Goal: Task Accomplishment & Management: Use online tool/utility

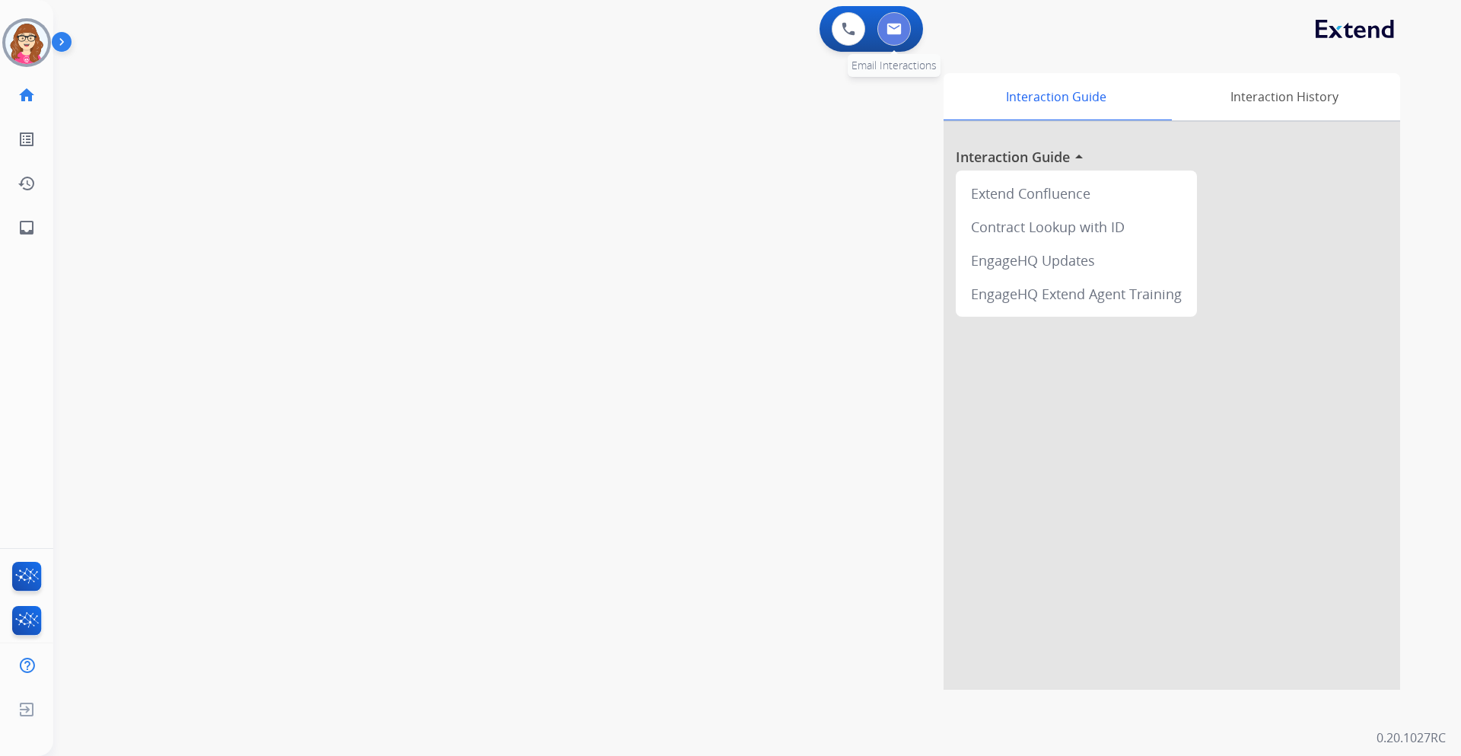
click at [893, 27] on img at bounding box center [893, 29] width 15 height 12
select select "**********"
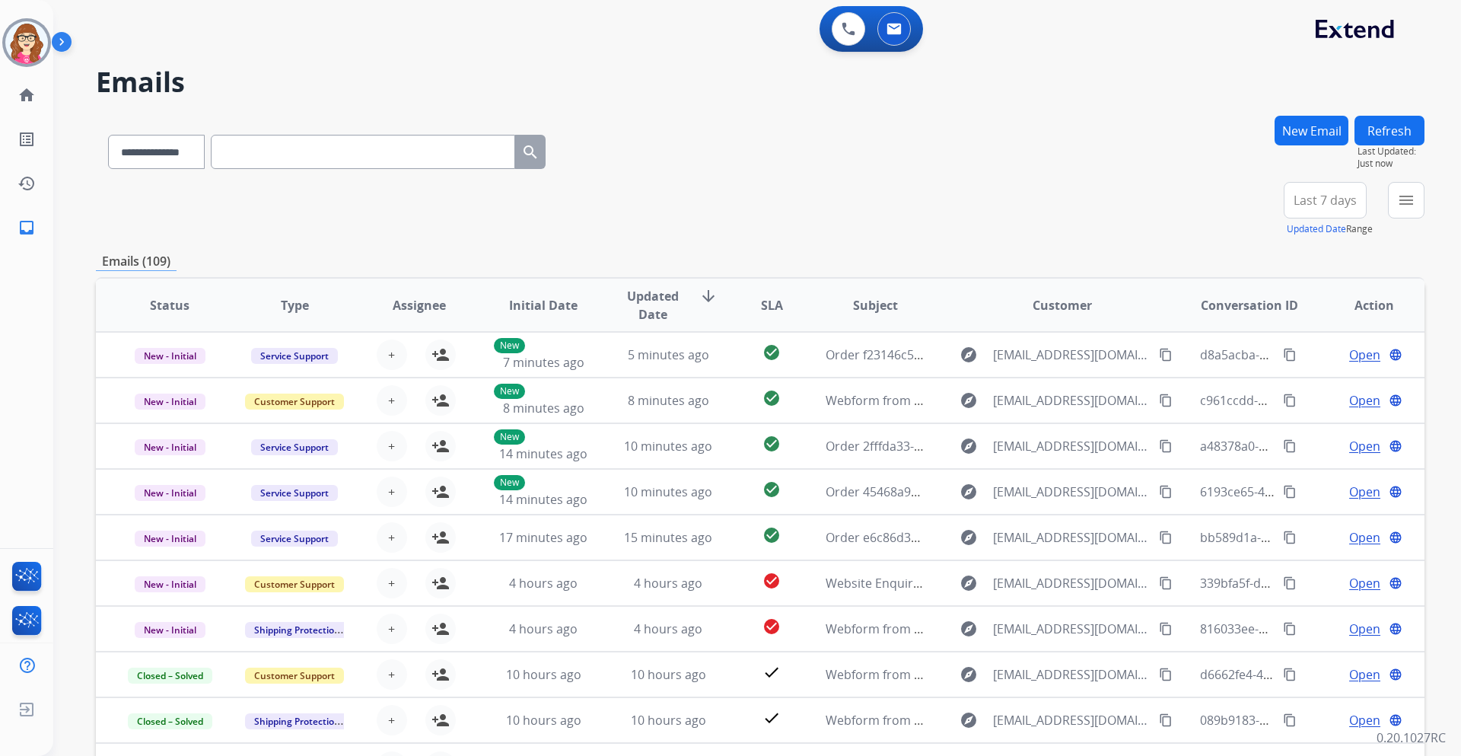
drag, startPoint x: 1408, startPoint y: 205, endPoint x: 1417, endPoint y: 210, distance: 9.9
click at [1417, 210] on button "menu" at bounding box center [1406, 200] width 37 height 37
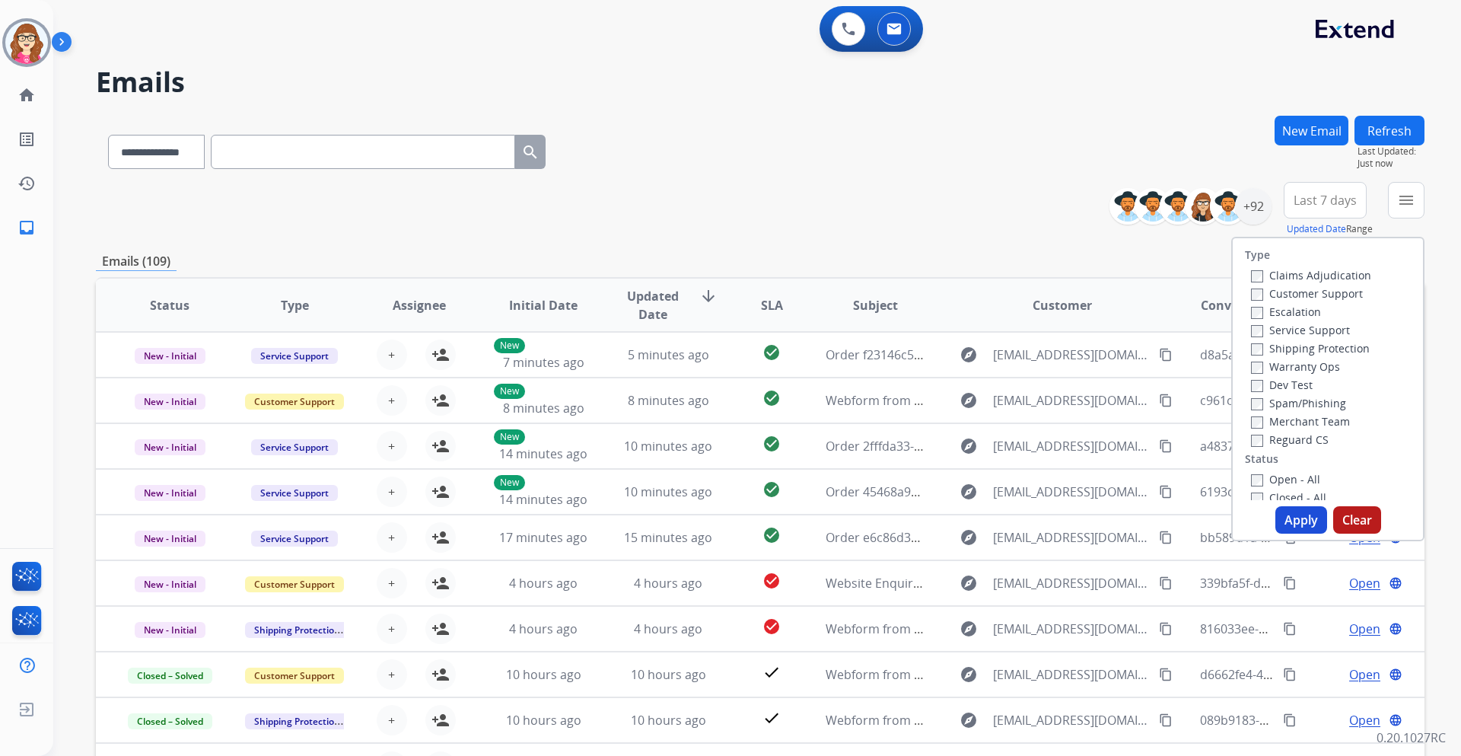
click at [1251, 285] on div "Customer Support" at bounding box center [1311, 293] width 120 height 18
click at [1252, 438] on label "Reguard CS" at bounding box center [1290, 439] width 78 height 14
click at [1290, 518] on button "Apply" at bounding box center [1301, 519] width 52 height 27
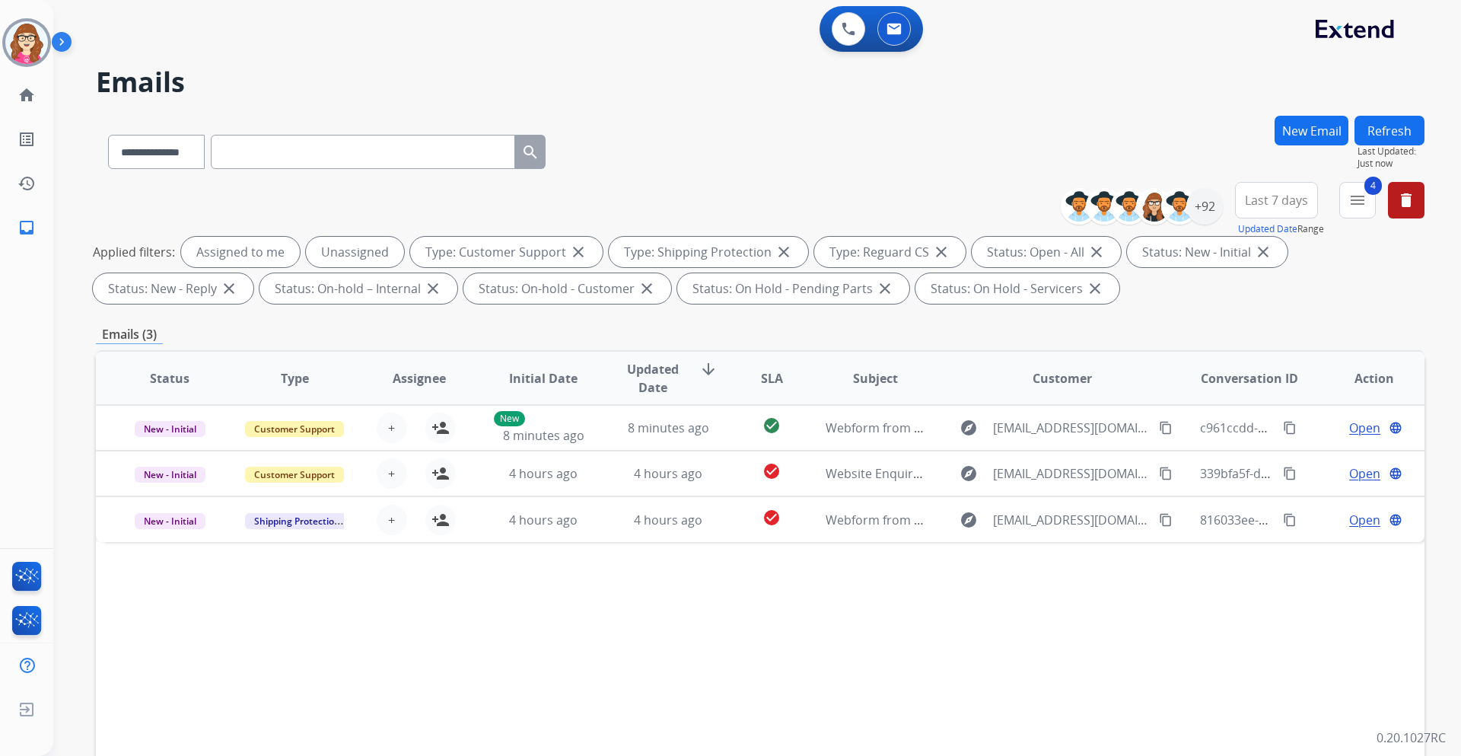
click at [1280, 199] on span "Last 7 days" at bounding box center [1276, 200] width 63 height 6
click at [1269, 387] on div "Last 90 days" at bounding box center [1272, 385] width 84 height 23
click at [1404, 123] on button "Refresh" at bounding box center [1389, 131] width 70 height 30
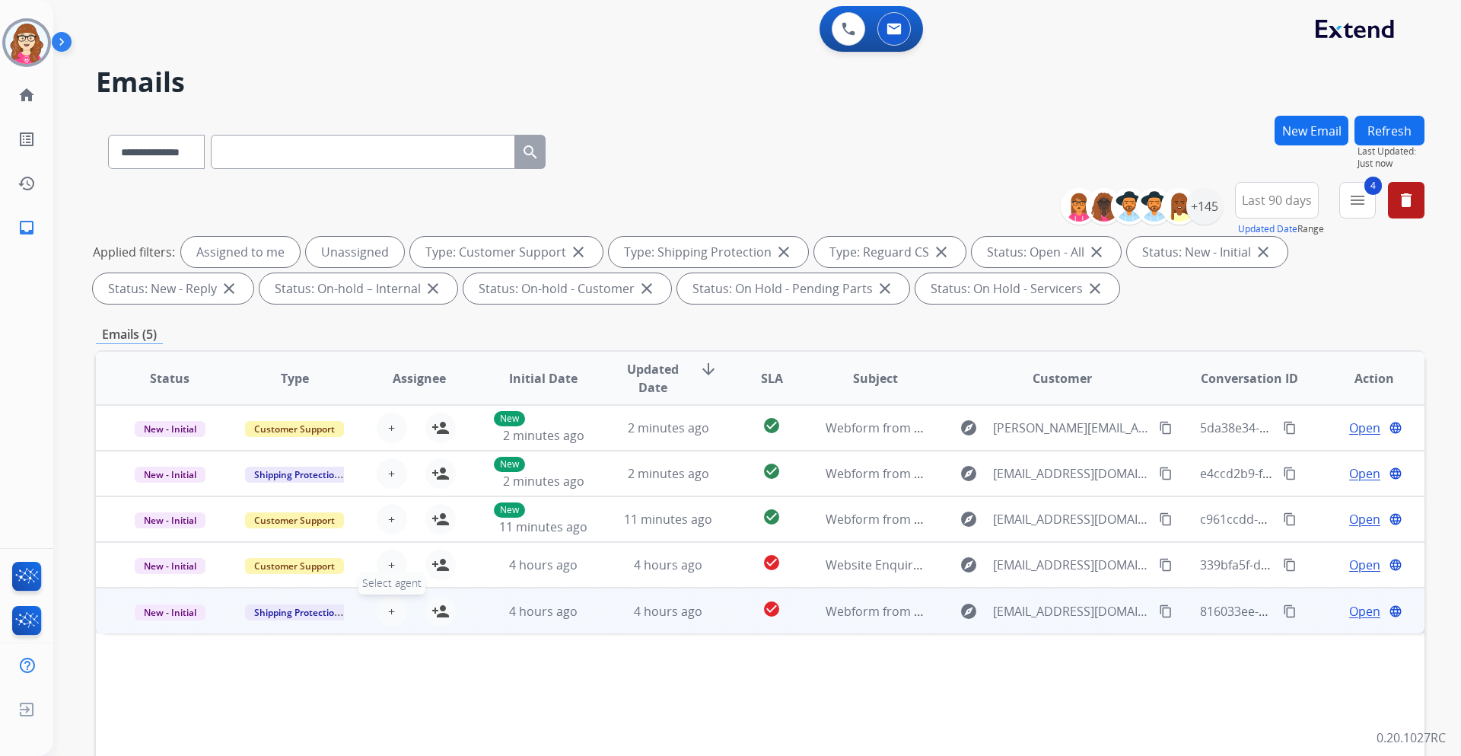
click at [391, 616] on span "+" at bounding box center [391, 611] width 7 height 18
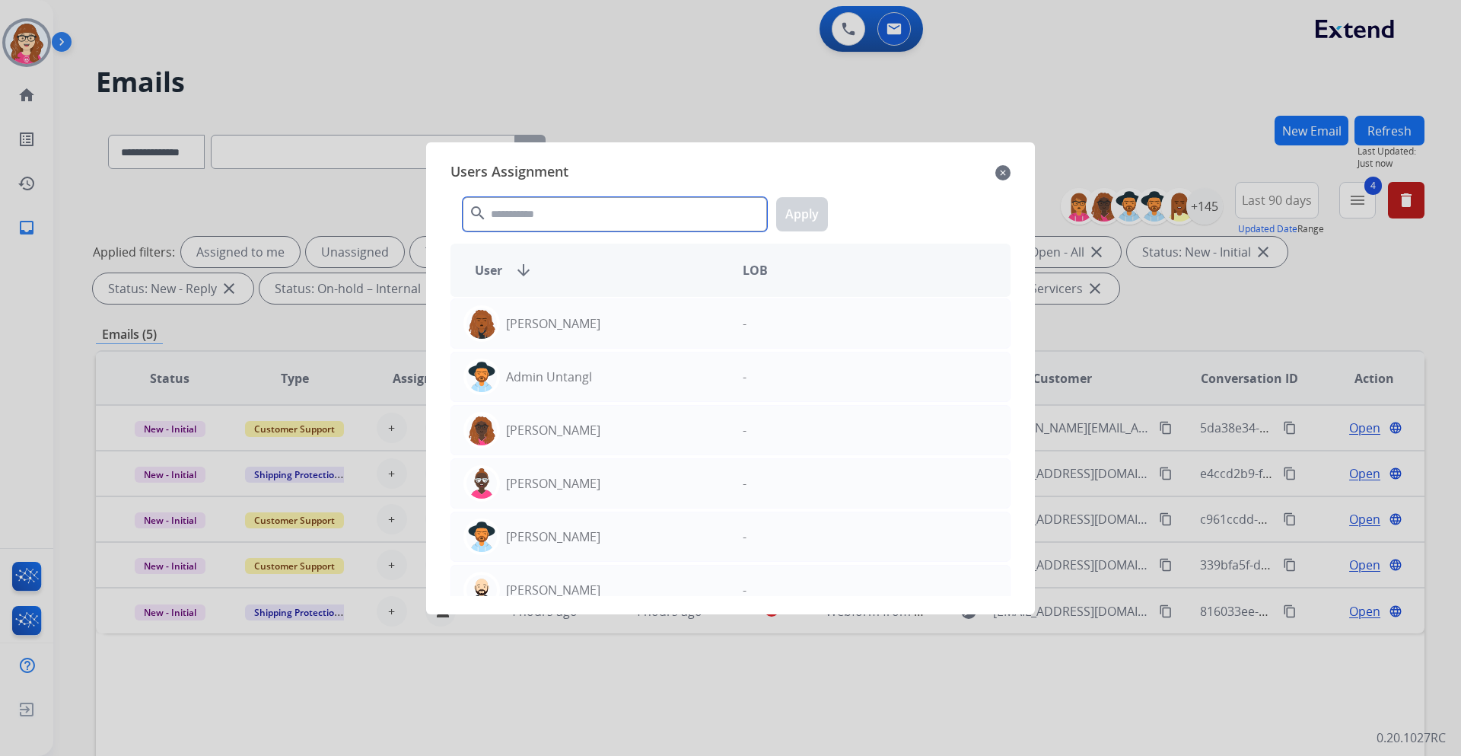
click at [590, 209] on input "text" at bounding box center [615, 214] width 304 height 34
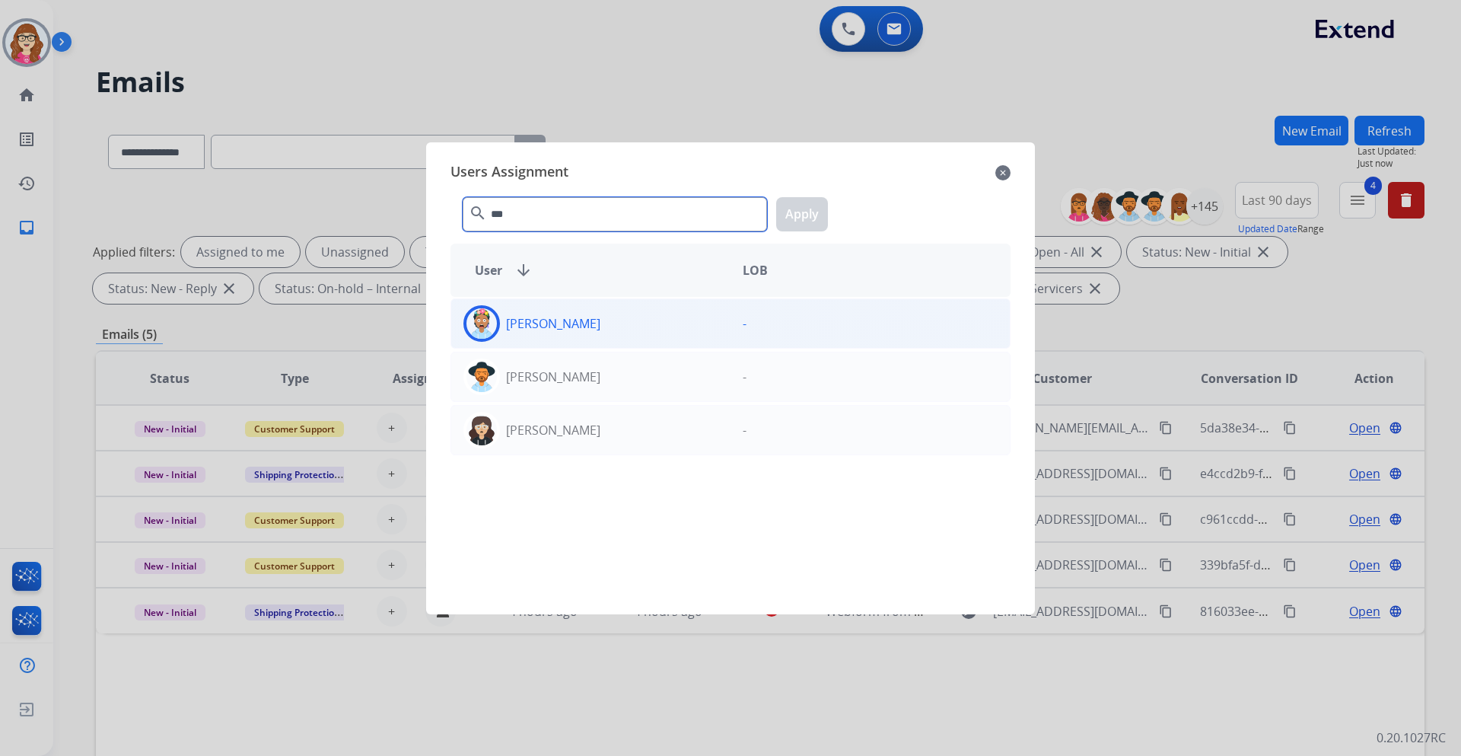
type input "***"
click at [590, 329] on div "[PERSON_NAME]" at bounding box center [590, 323] width 279 height 37
click at [813, 214] on button "Apply" at bounding box center [802, 214] width 52 height 34
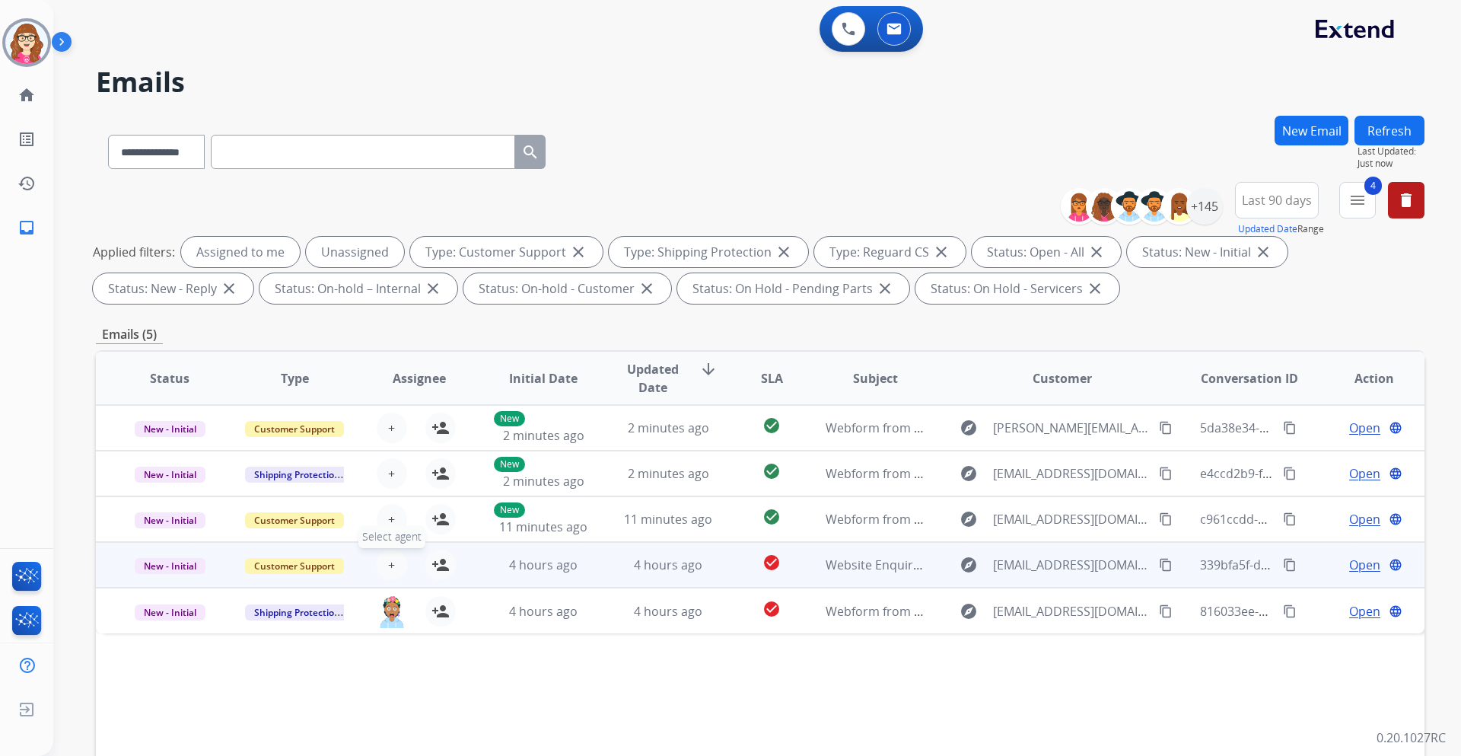
click at [397, 574] on button "+ Select agent" at bounding box center [392, 564] width 30 height 30
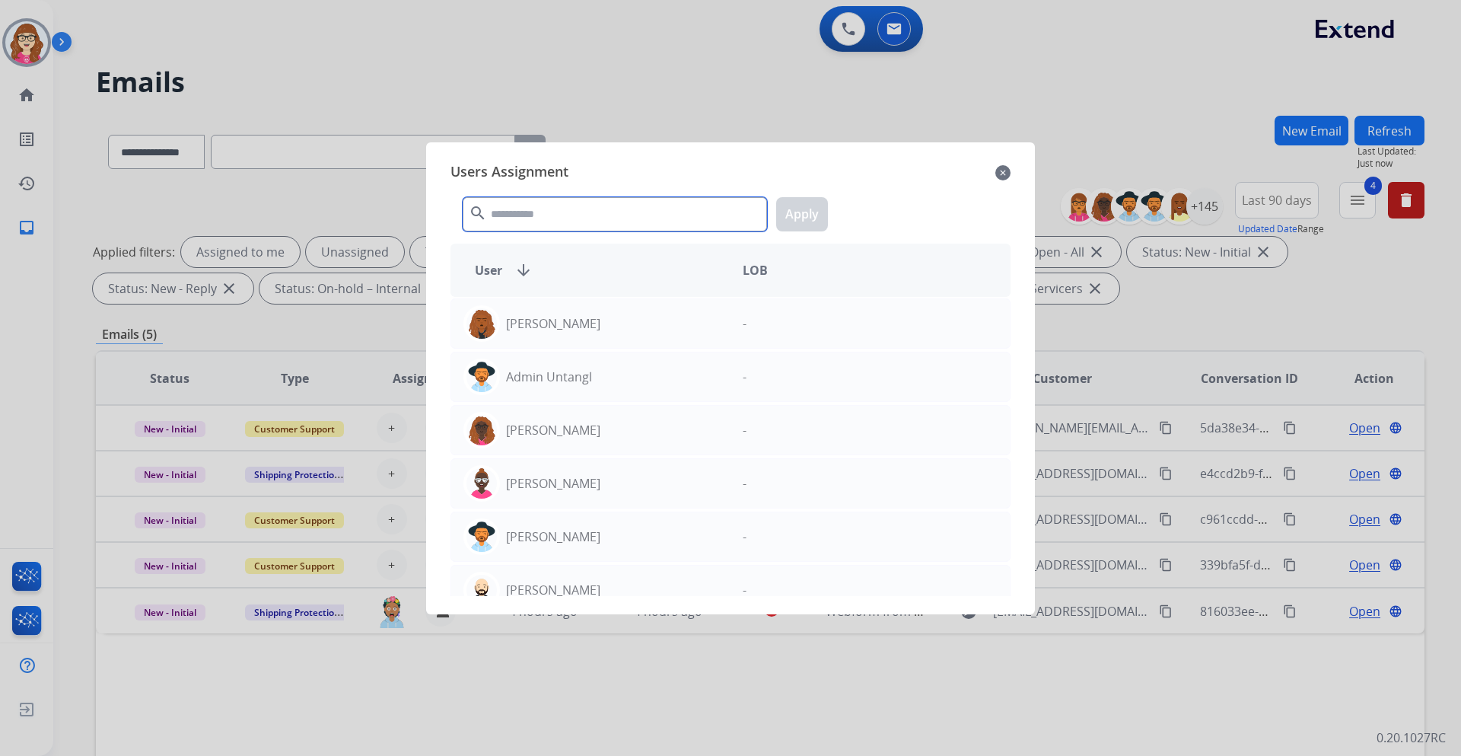
click at [527, 216] on input "text" at bounding box center [615, 214] width 304 height 34
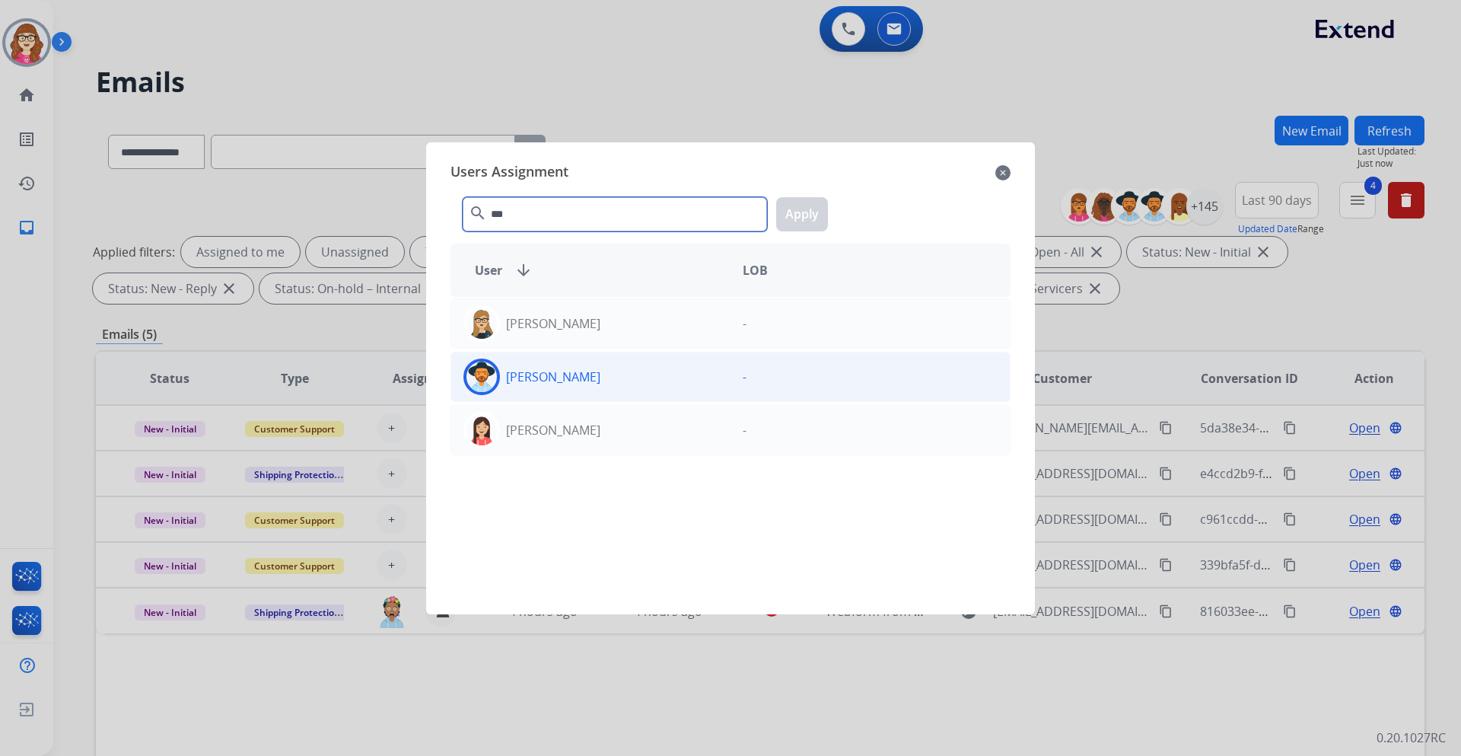
type input "***"
click at [607, 387] on div "[PERSON_NAME]" at bounding box center [590, 376] width 279 height 37
click at [794, 214] on button "Apply" at bounding box center [802, 214] width 52 height 34
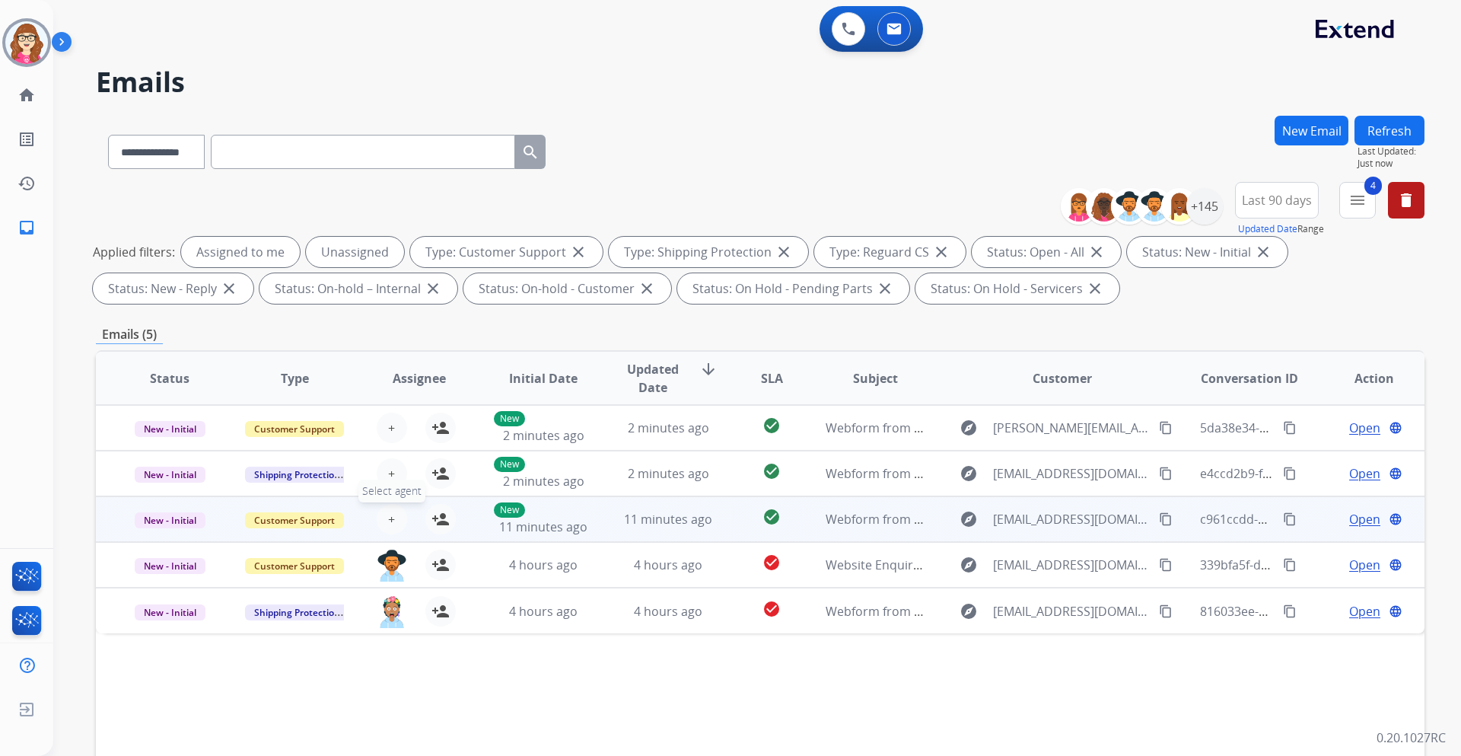
click at [388, 520] on span "+" at bounding box center [391, 519] width 7 height 18
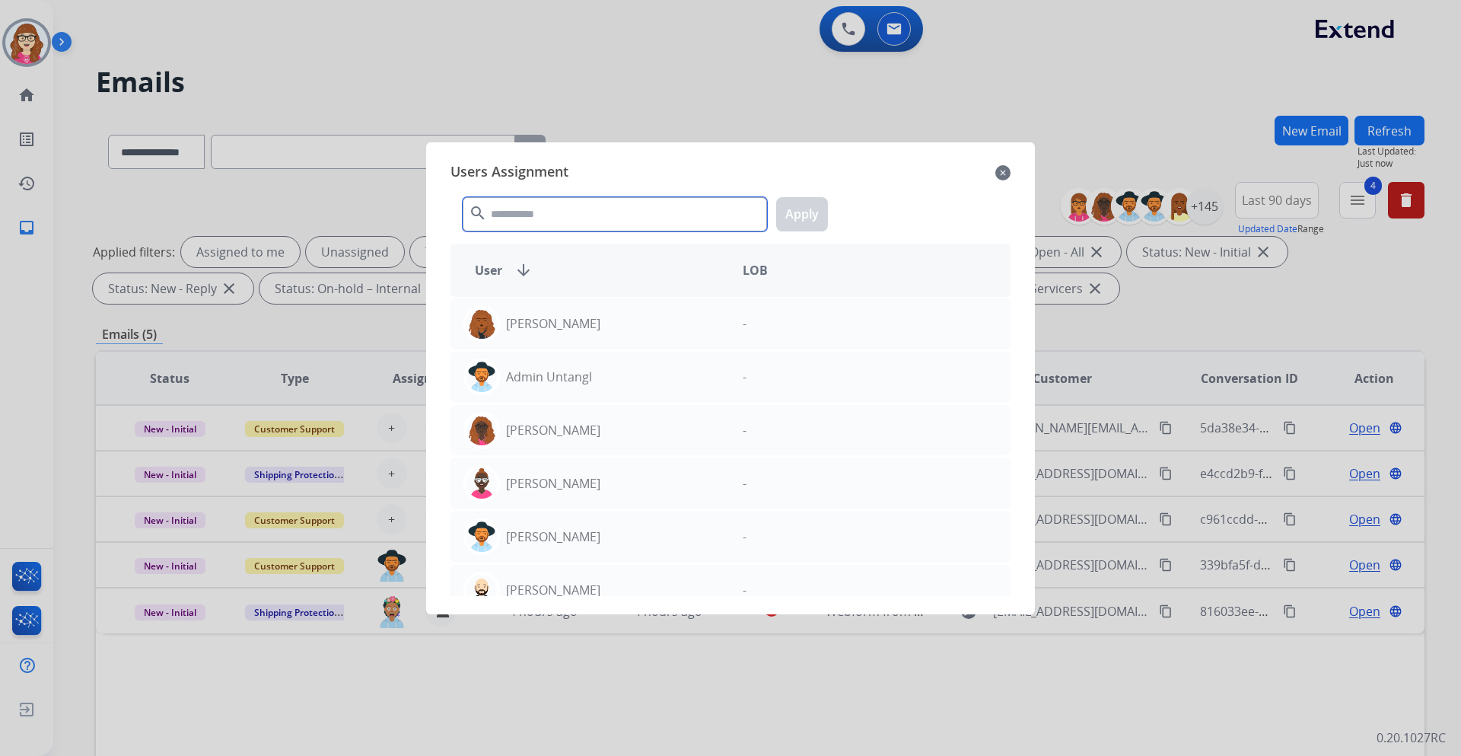
click at [536, 218] on input "text" at bounding box center [615, 214] width 304 height 34
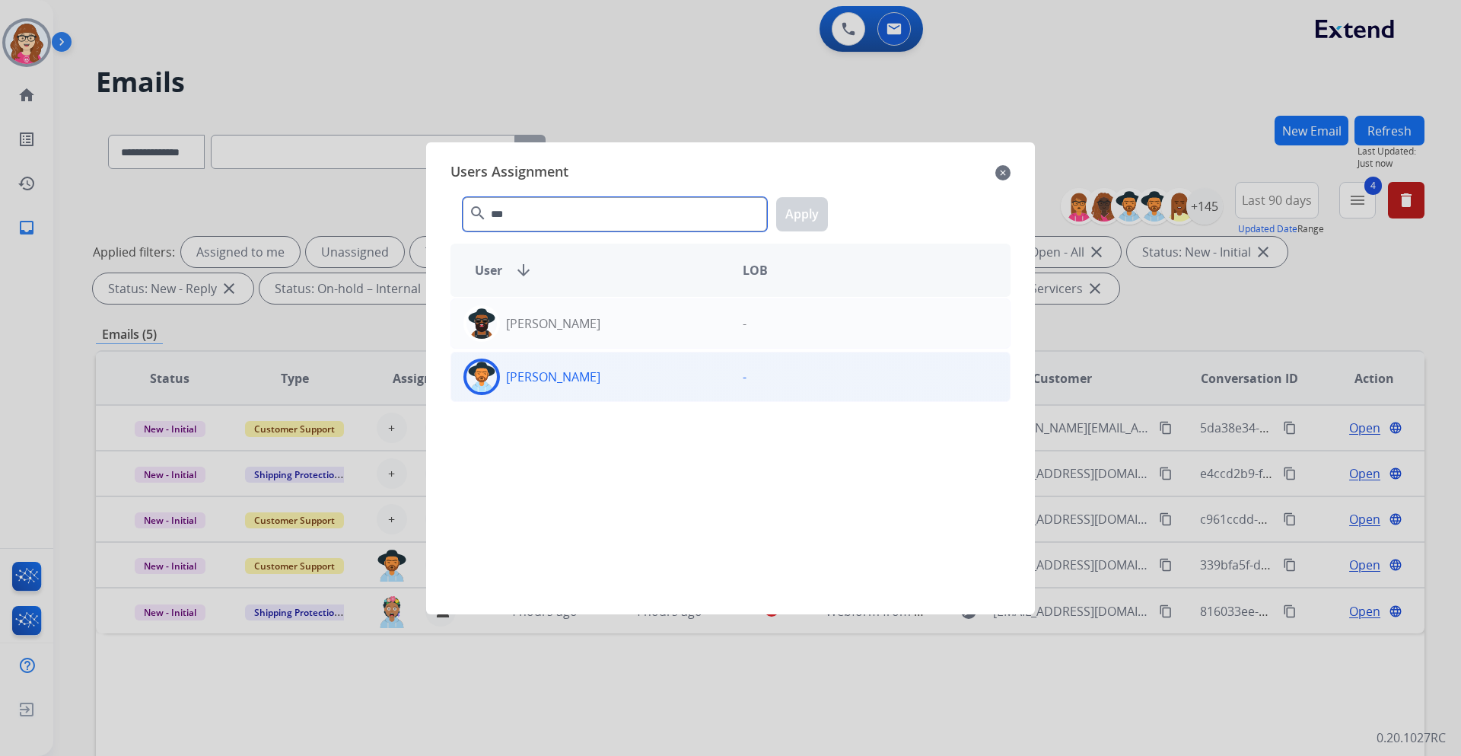
type input "***"
click at [605, 383] on div "[PERSON_NAME]" at bounding box center [590, 376] width 279 height 37
click at [803, 215] on button "Apply" at bounding box center [802, 214] width 52 height 34
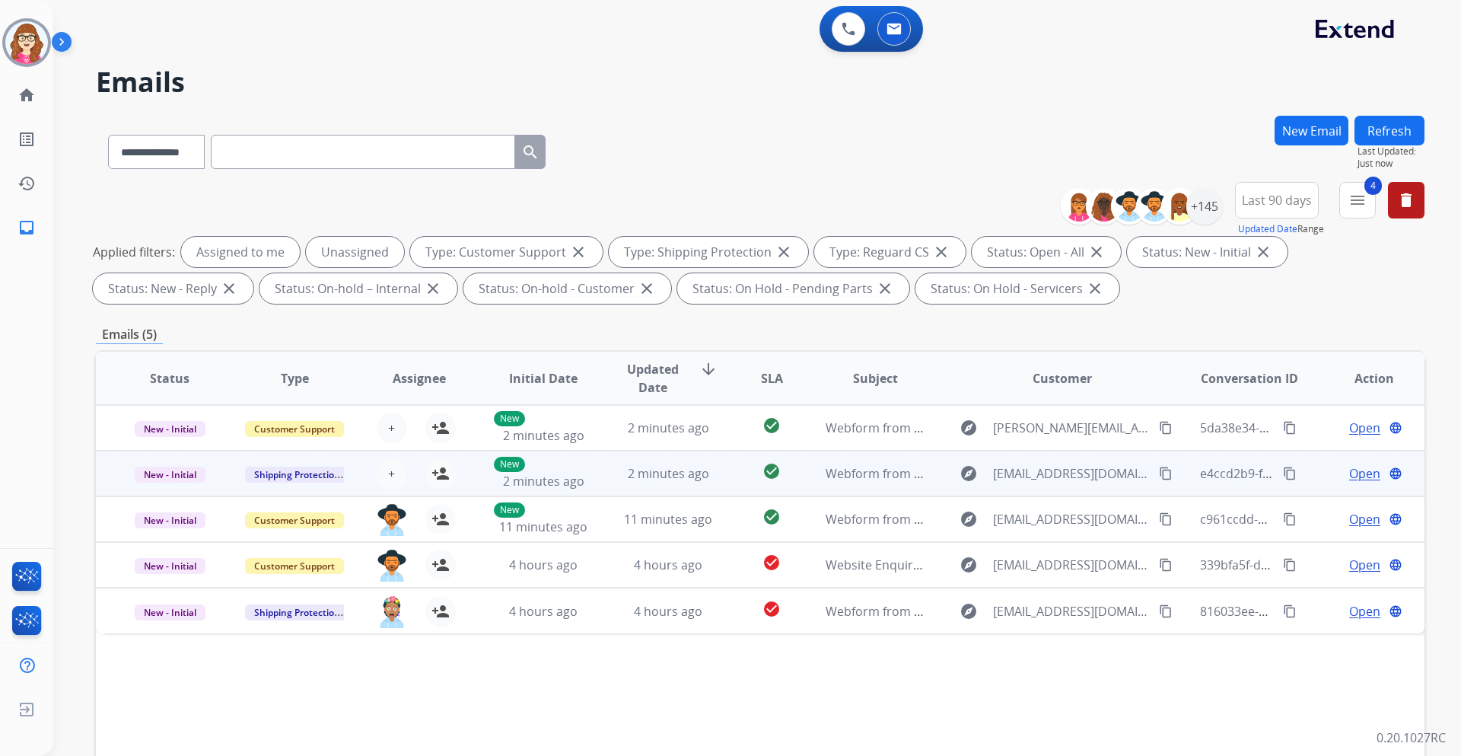
click at [407, 478] on div "+ Select agent person_add Assign to Me" at bounding box center [406, 473] width 97 height 30
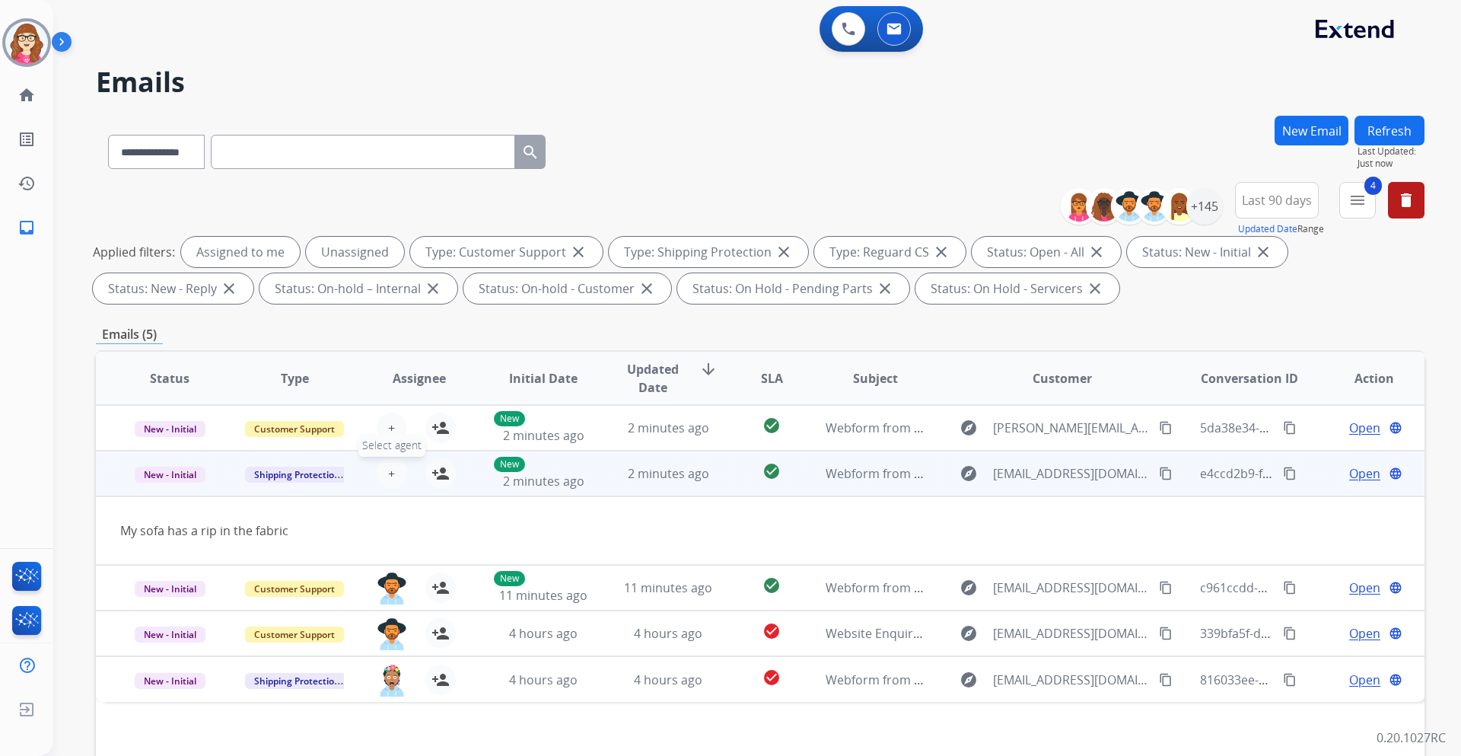
click at [390, 472] on span "+" at bounding box center [391, 473] width 7 height 18
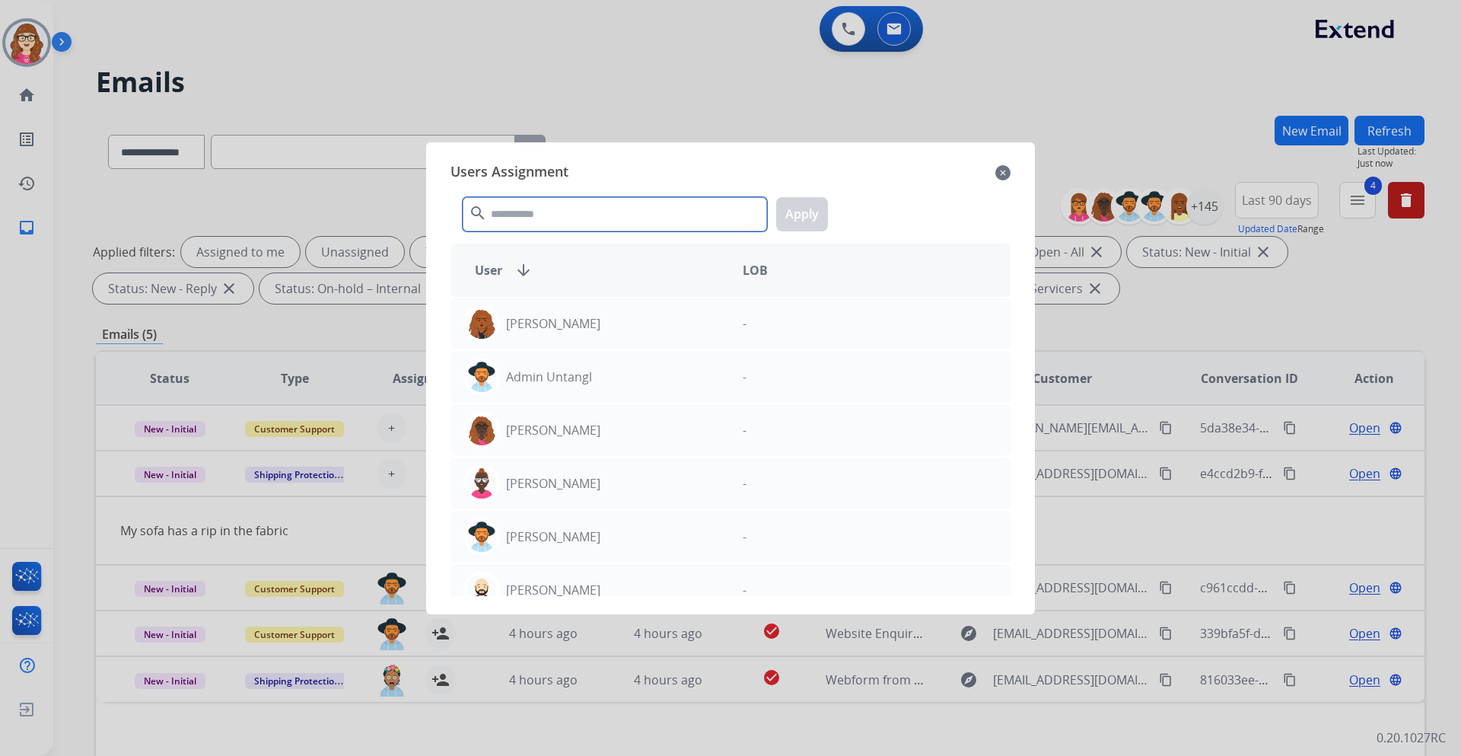
click at [583, 214] on input "text" at bounding box center [615, 214] width 304 height 34
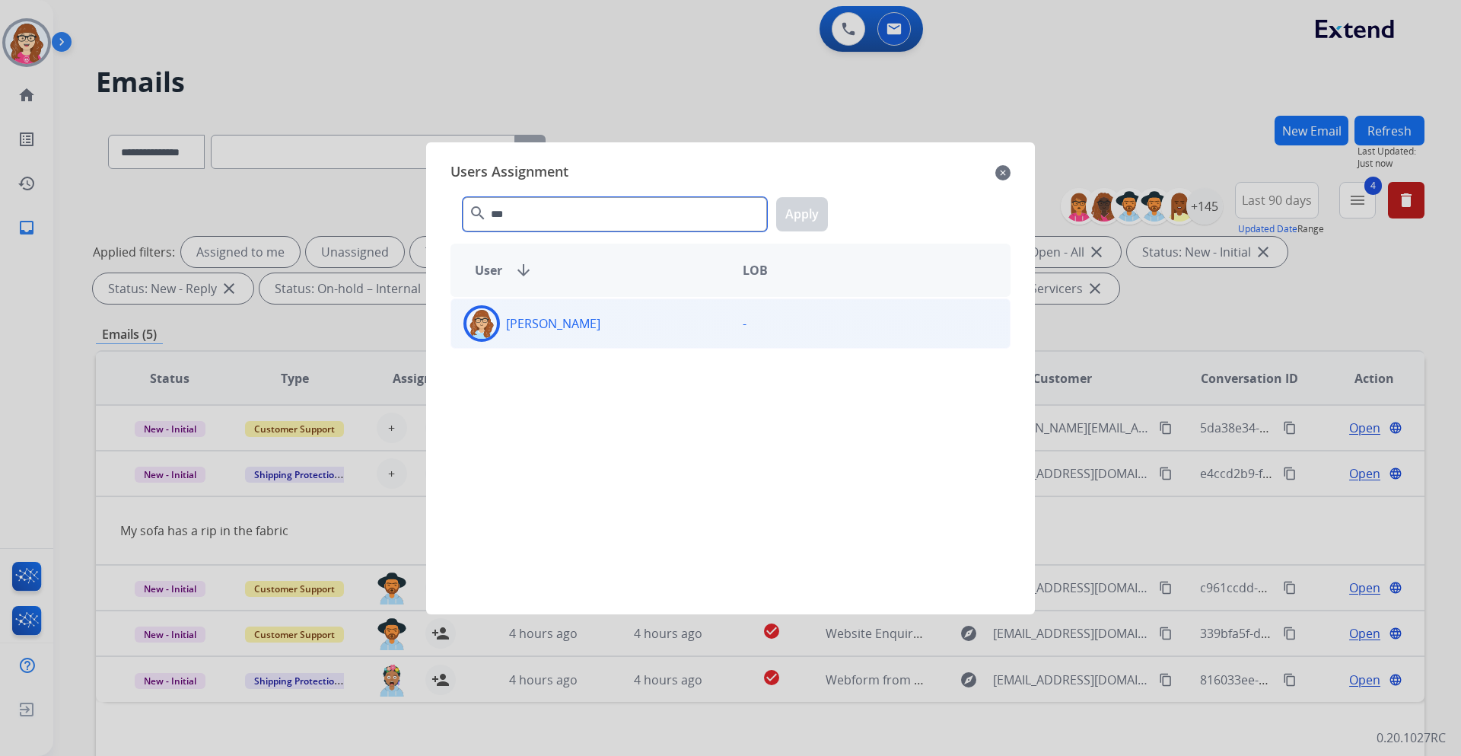
type input "***"
click at [600, 324] on div "[PERSON_NAME]" at bounding box center [590, 323] width 279 height 37
click at [801, 218] on button "Apply" at bounding box center [802, 214] width 52 height 34
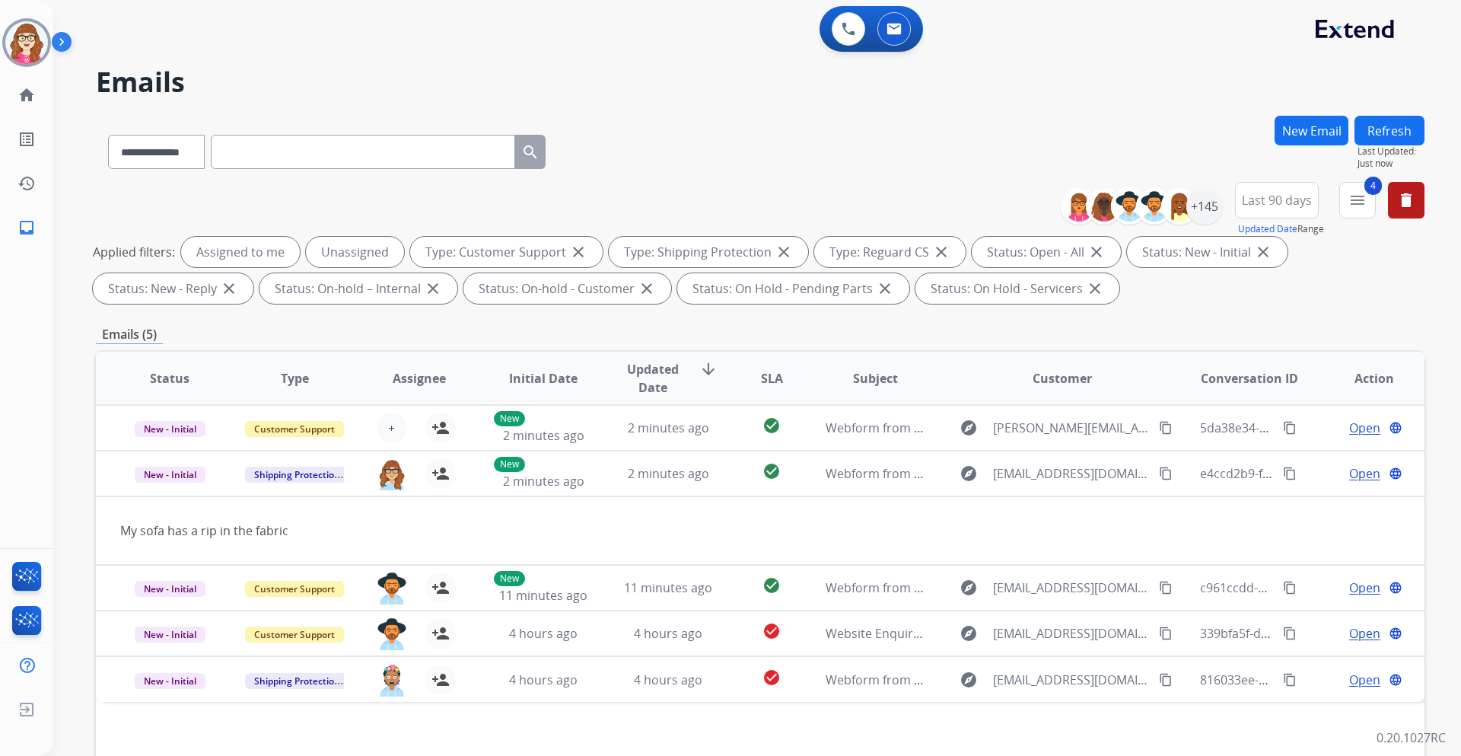
click at [729, 100] on div "**********" at bounding box center [738, 433] width 1371 height 756
click at [1392, 135] on button "Refresh" at bounding box center [1389, 131] width 70 height 30
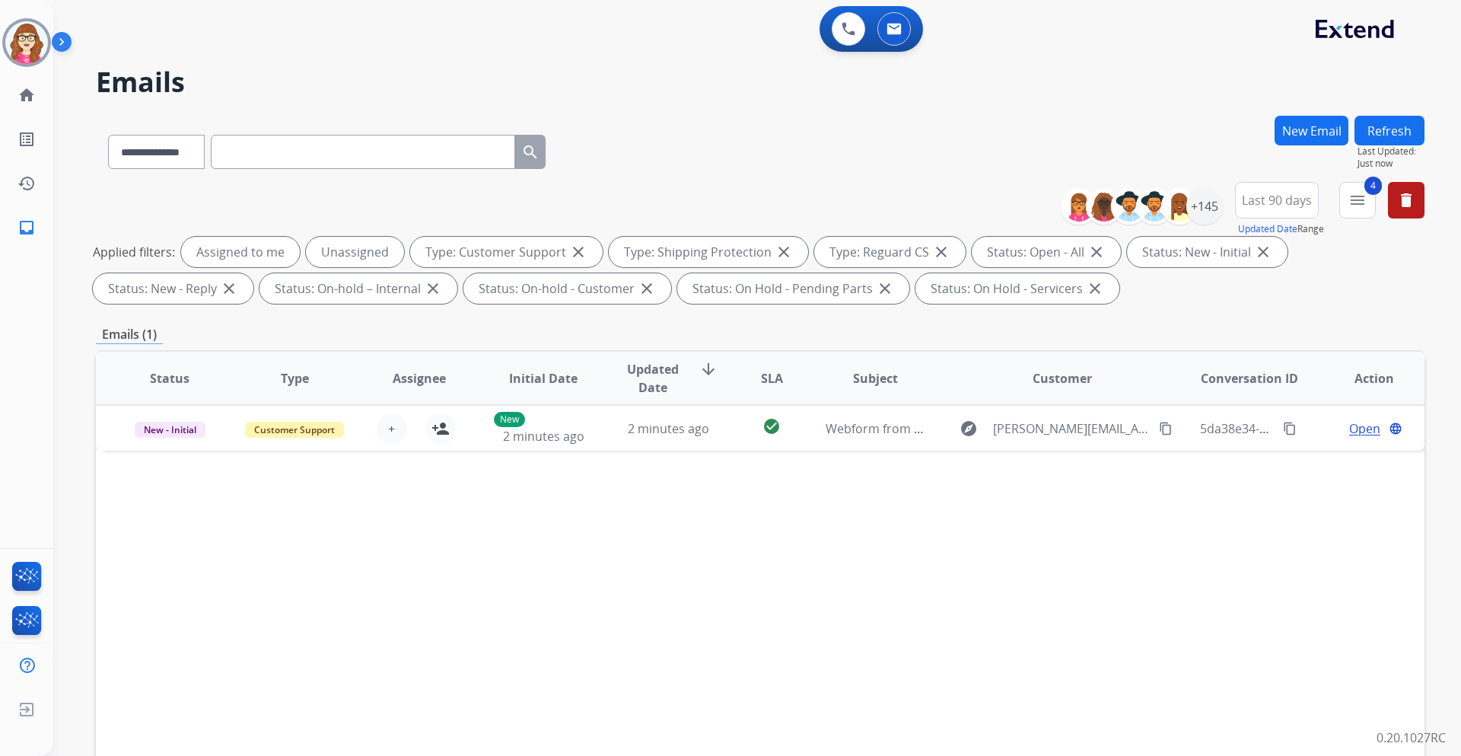
click at [1411, 138] on button "Refresh" at bounding box center [1389, 131] width 70 height 30
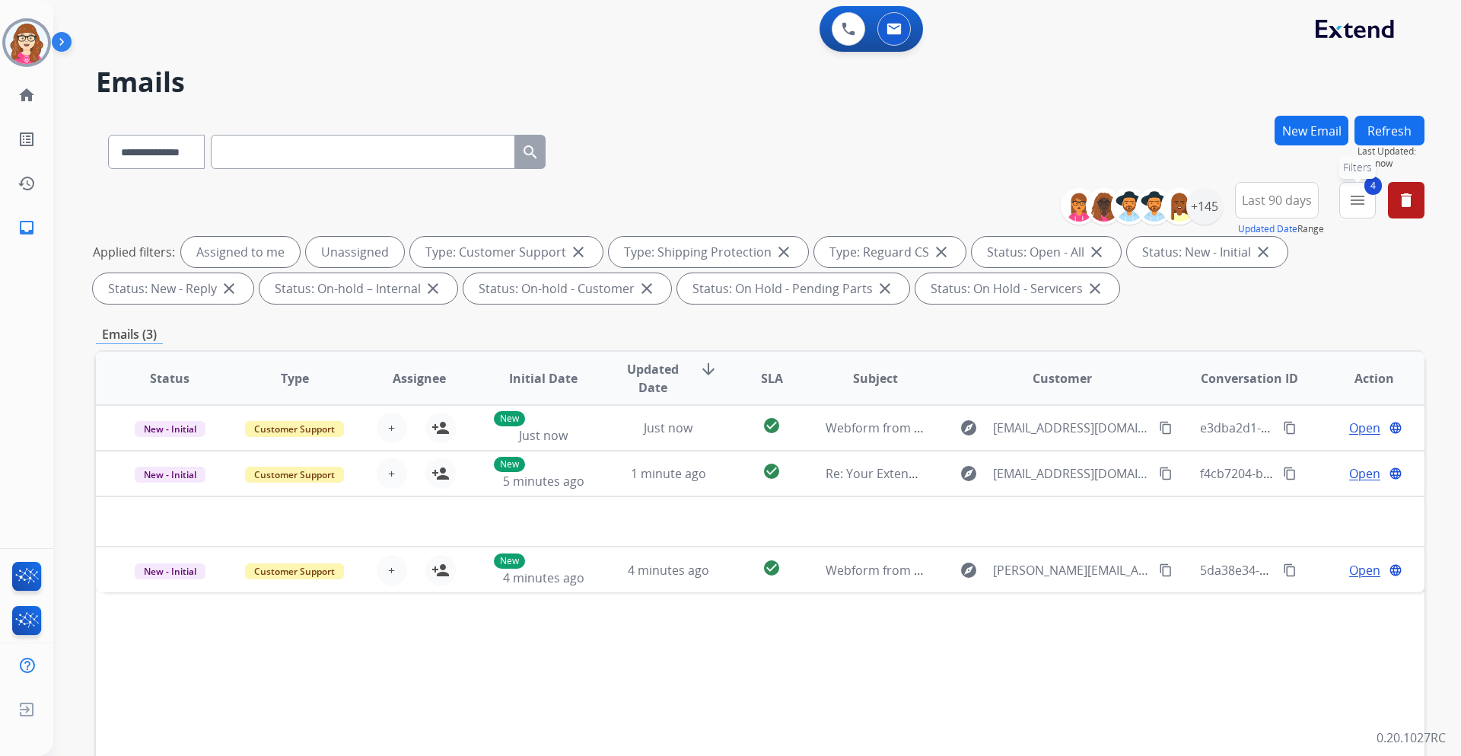
click at [1351, 207] on mat-icon "menu" at bounding box center [1357, 200] width 18 height 18
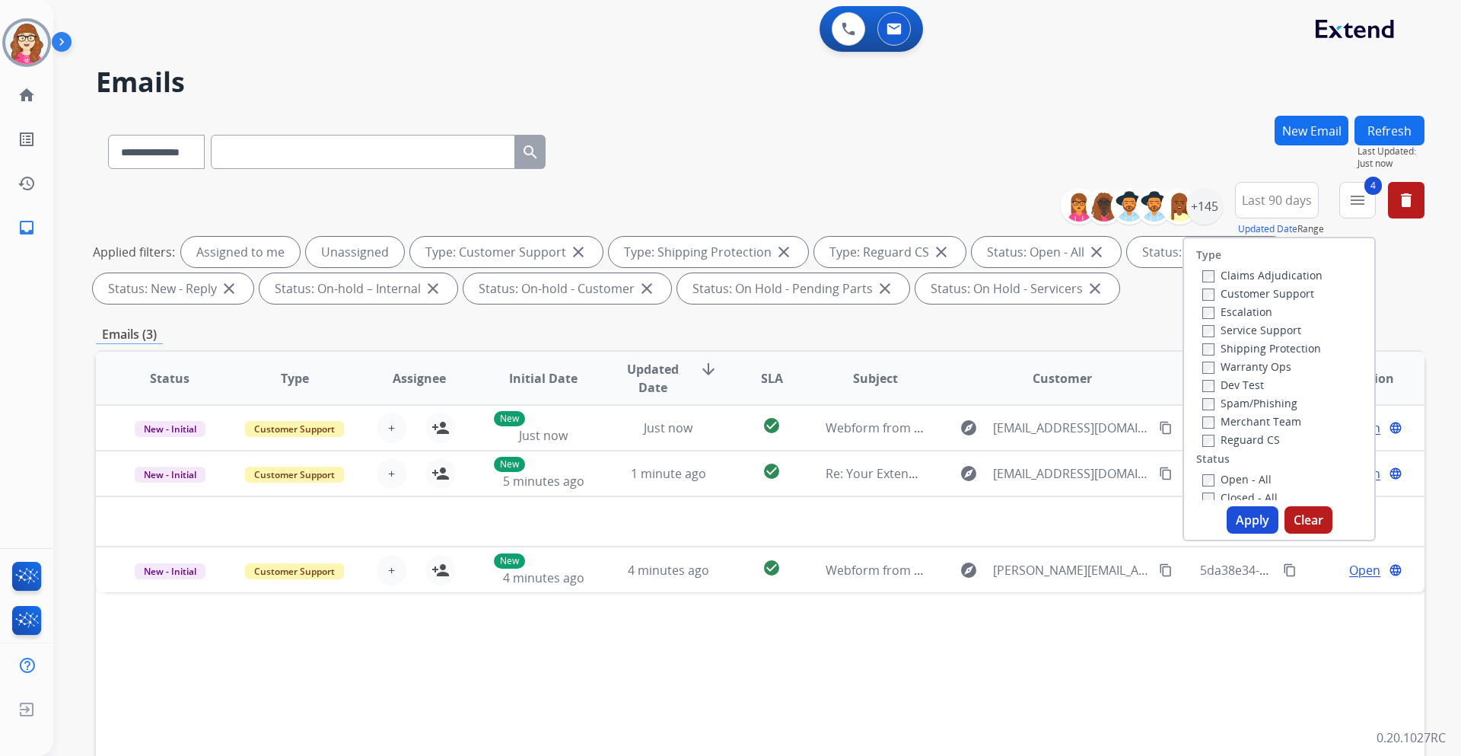
click at [1253, 515] on button "Apply" at bounding box center [1253, 519] width 52 height 27
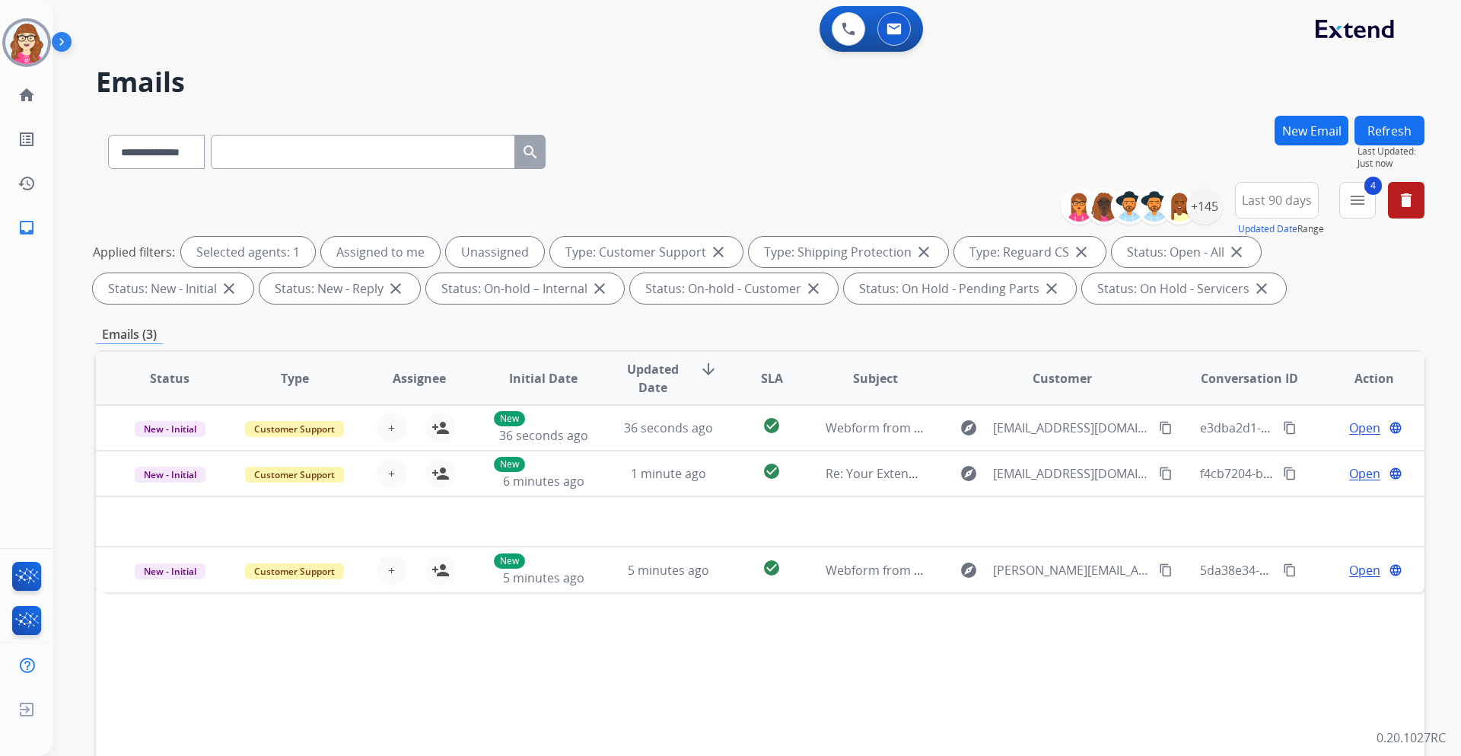
click at [1214, 315] on div "**********" at bounding box center [760, 527] width 1328 height 823
